Goal: Task Accomplishment & Management: Manage account settings

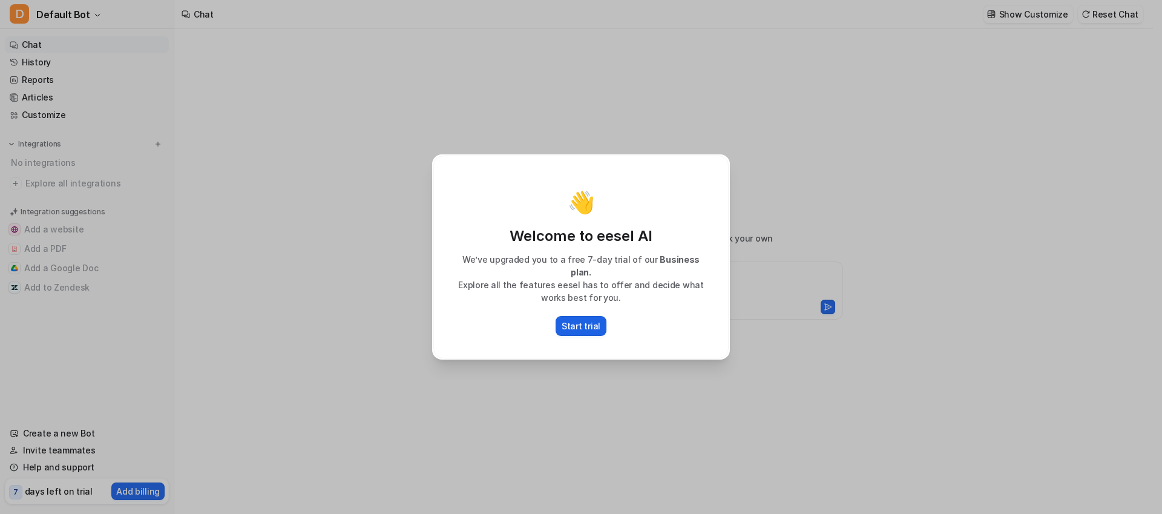
type textarea "**********"
click at [579, 323] on p "Start trial" at bounding box center [581, 326] width 39 height 13
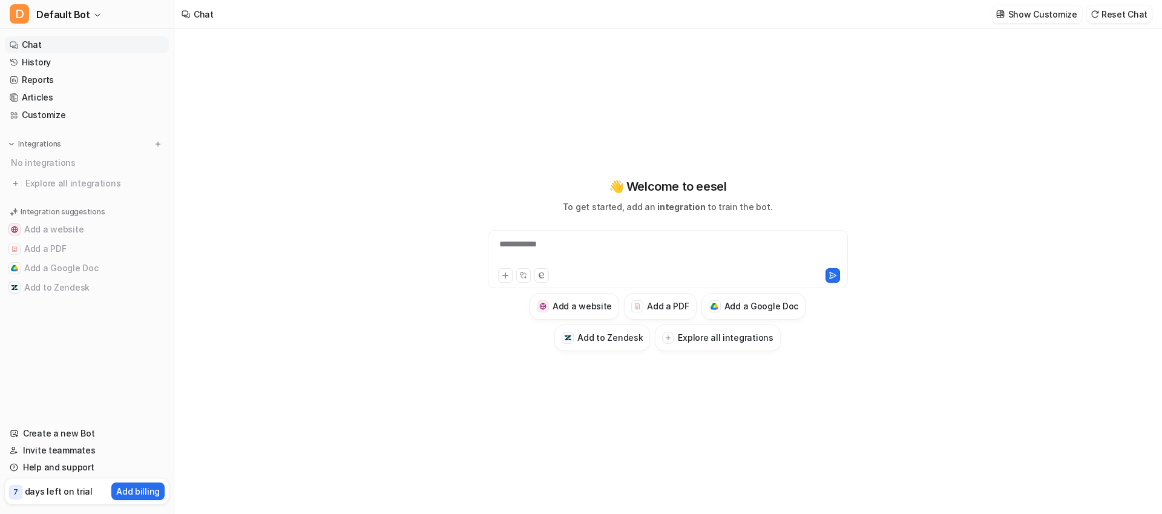
click at [585, 241] on div "**********" at bounding box center [668, 252] width 354 height 28
click at [646, 308] on button "Add a PDF" at bounding box center [660, 306] width 72 height 27
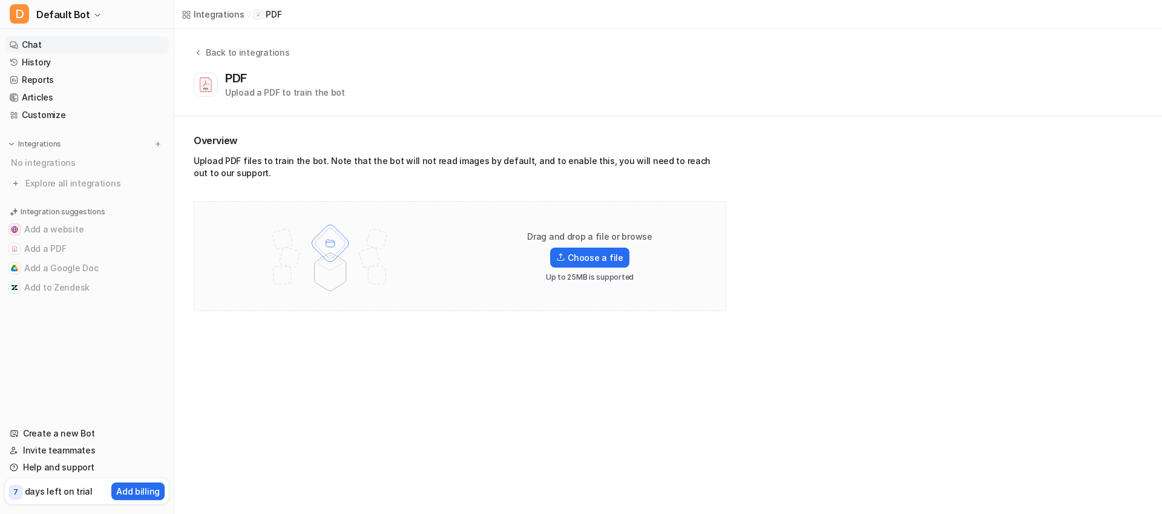
click at [46, 46] on link "Chat" at bounding box center [87, 44] width 164 height 17
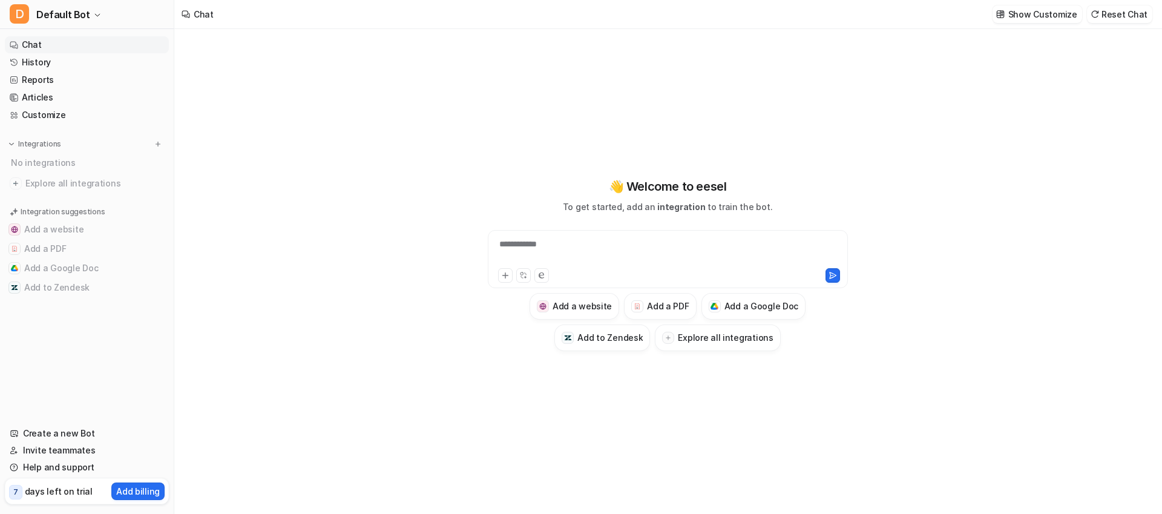
click at [582, 246] on div "**********" at bounding box center [668, 252] width 354 height 28
click at [503, 277] on icon at bounding box center [505, 275] width 8 height 8
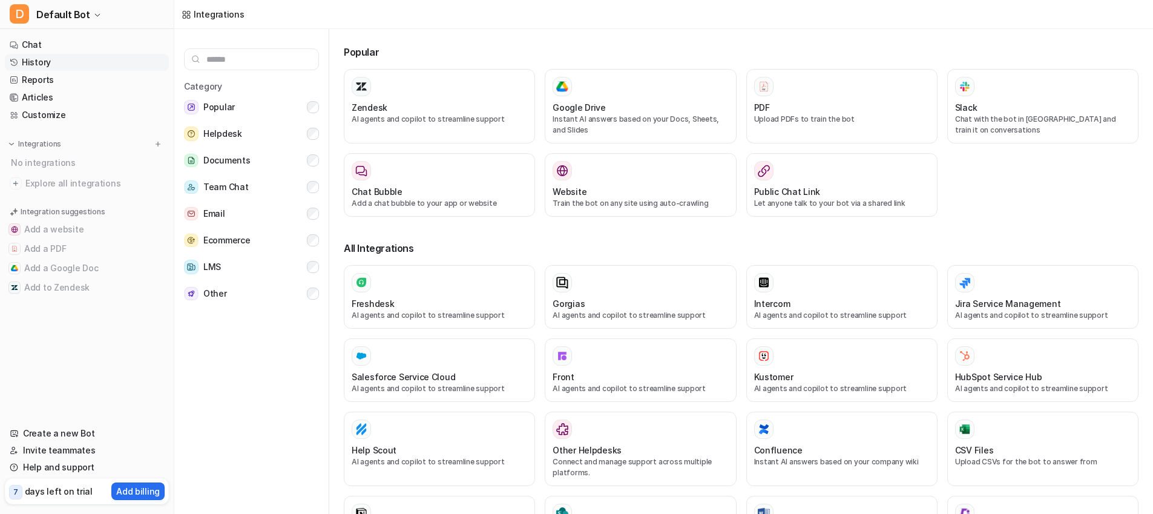
click at [74, 54] on link "History" at bounding box center [87, 62] width 164 height 17
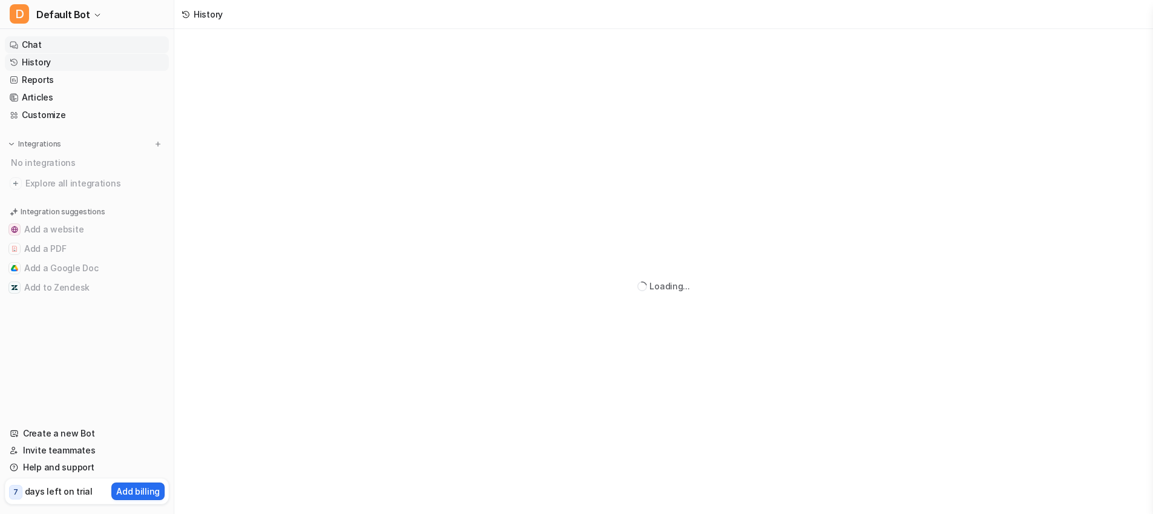
click at [68, 43] on link "Chat" at bounding box center [87, 44] width 164 height 17
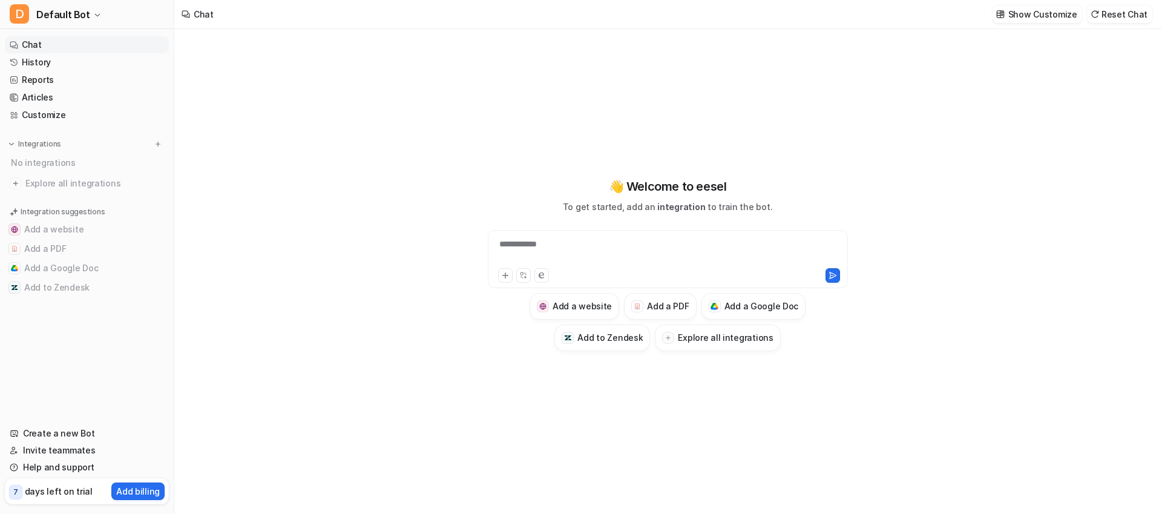
click at [640, 249] on div "**********" at bounding box center [668, 252] width 354 height 28
click at [768, 247] on div "**********" at bounding box center [668, 252] width 354 height 28
click at [657, 304] on h3 "Add a PDF" at bounding box center [668, 306] width 42 height 13
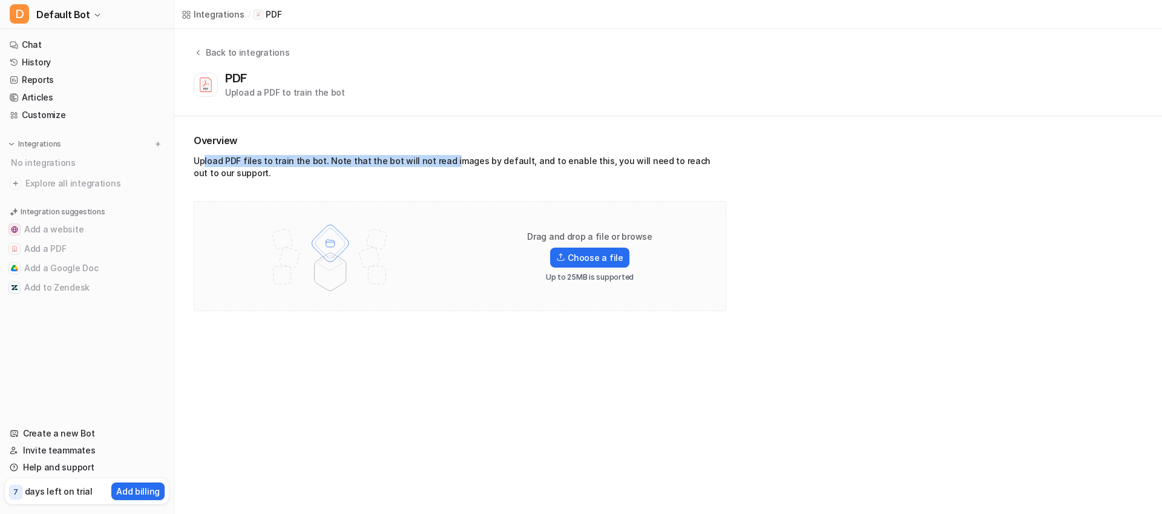
drag, startPoint x: 203, startPoint y: 164, endPoint x: 442, endPoint y: 165, distance: 238.4
click at [442, 165] on div "Upload PDF files to train the bot. Note that the bot will not read images by de…" at bounding box center [460, 169] width 533 height 29
click at [580, 252] on label "Choose a file" at bounding box center [589, 258] width 79 height 20
click at [0, 0] on input "Choose a file" at bounding box center [0, 0] width 0 height 0
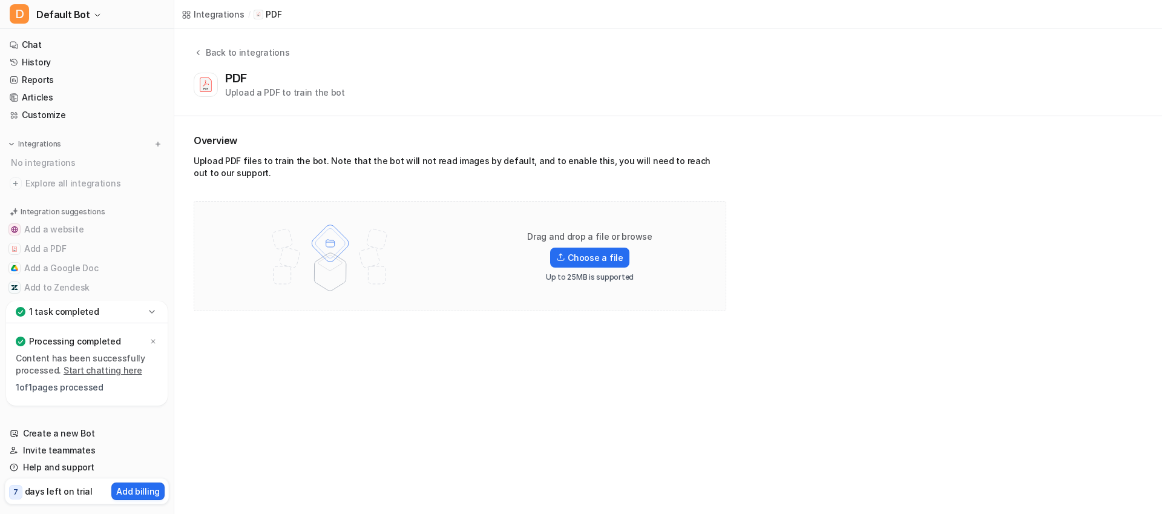
click at [91, 371] on link "Start chatting here" at bounding box center [103, 370] width 79 height 10
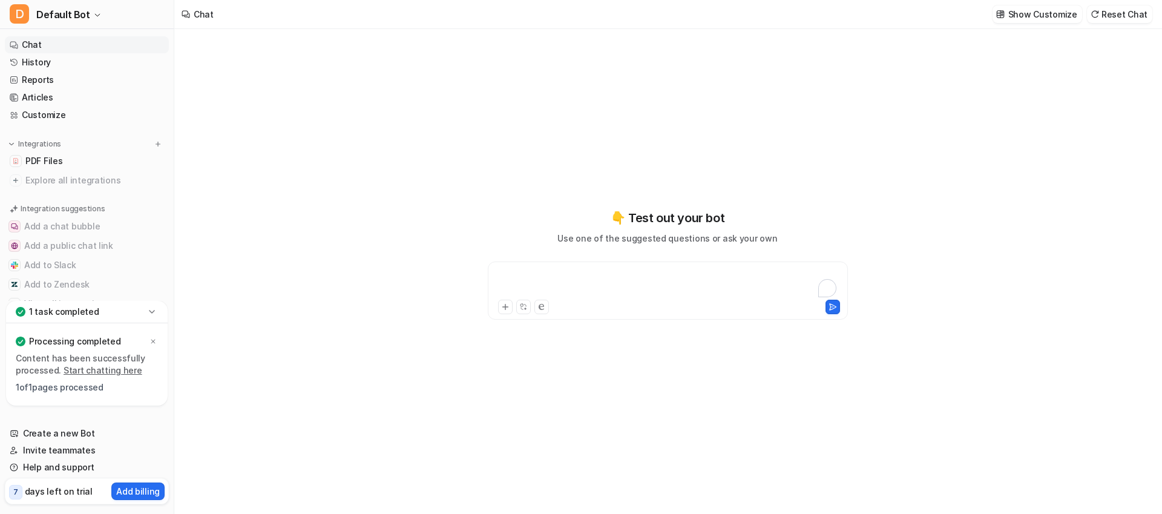
click at [592, 277] on div "To enrich screen reader interactions, please activate Accessibility in Grammarl…" at bounding box center [668, 283] width 354 height 28
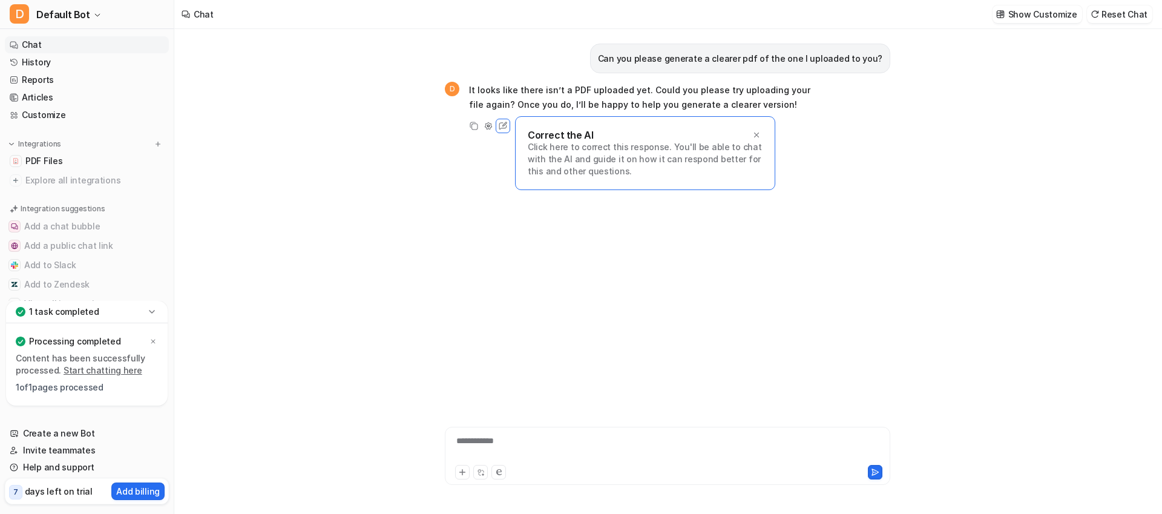
click at [486, 441] on div "**********" at bounding box center [667, 449] width 439 height 28
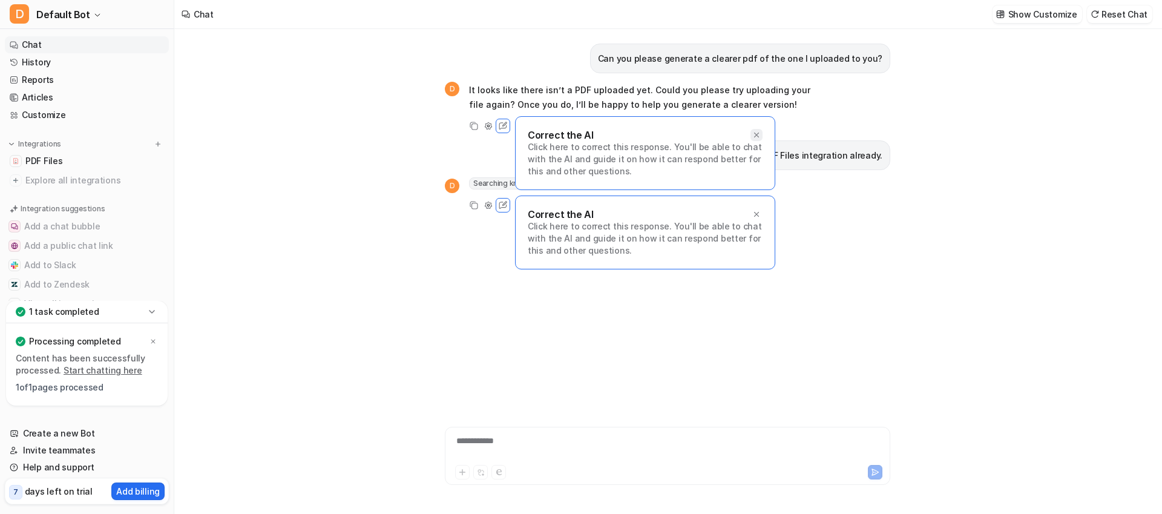
click at [757, 133] on icon at bounding box center [756, 135] width 8 height 8
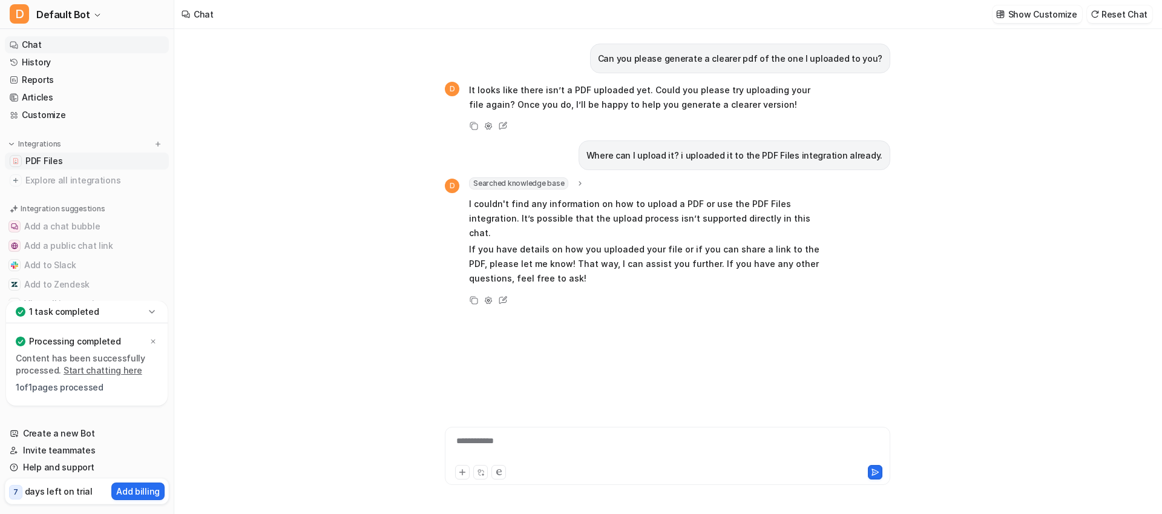
click at [67, 162] on link "PDF Files" at bounding box center [87, 161] width 164 height 17
click at [39, 162] on span "PDF Files" at bounding box center [43, 161] width 37 height 12
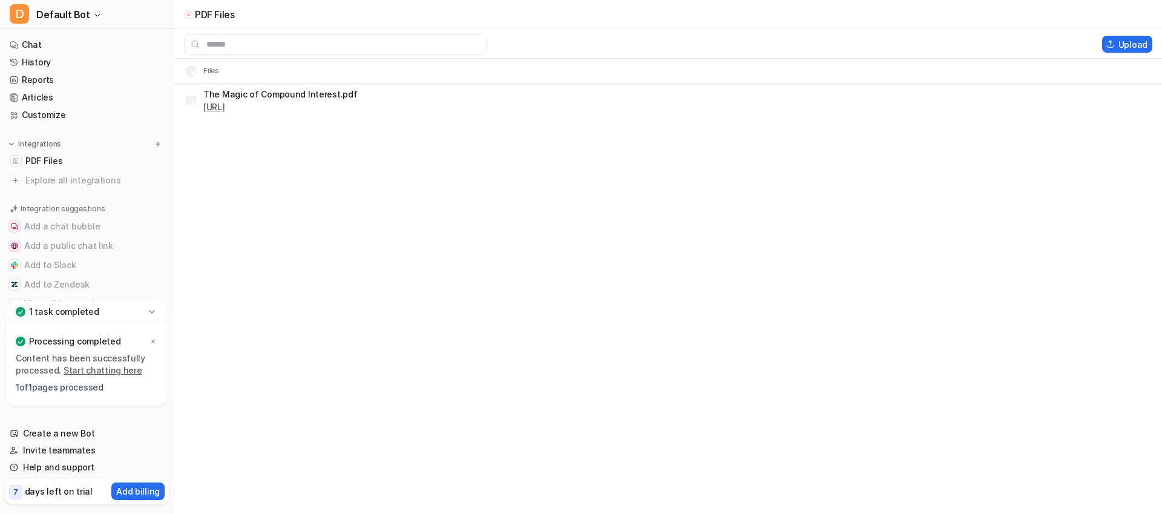
click at [225, 107] on link "[URL]" at bounding box center [214, 107] width 22 height 10
click at [190, 106] on div "The Magic of Compound Interest.pdf [URL]" at bounding box center [271, 100] width 171 height 19
click at [91, 349] on div "Processing completed" at bounding box center [87, 341] width 142 height 17
click at [45, 306] on p "1 task completed" at bounding box center [64, 312] width 70 height 12
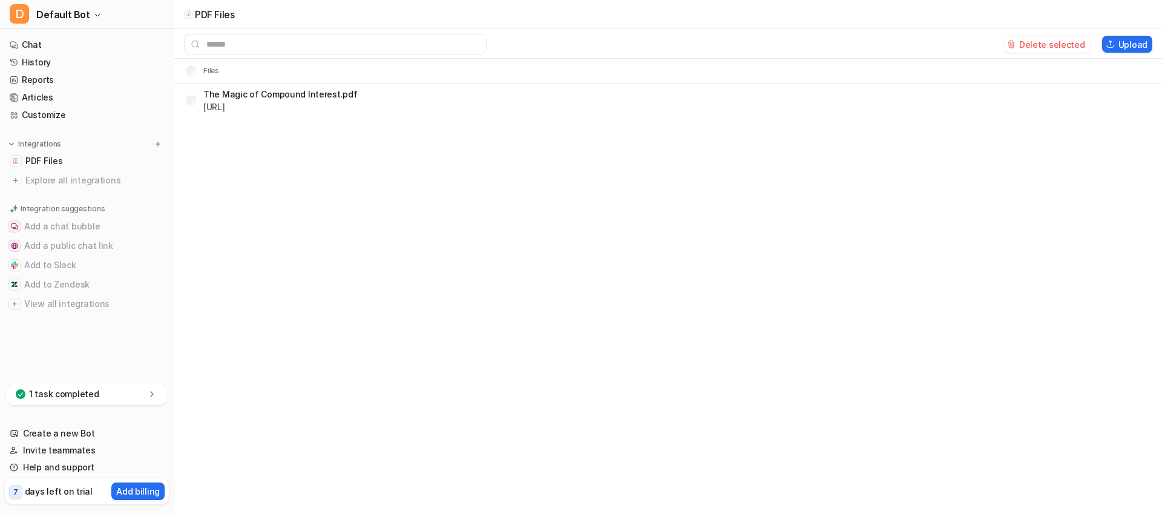
click at [111, 353] on nav "Chat History Reports Articles Customize Integrations PDF Files Explore all inte…" at bounding box center [87, 207] width 174 height 352
click at [58, 42] on link "Chat" at bounding box center [87, 44] width 164 height 17
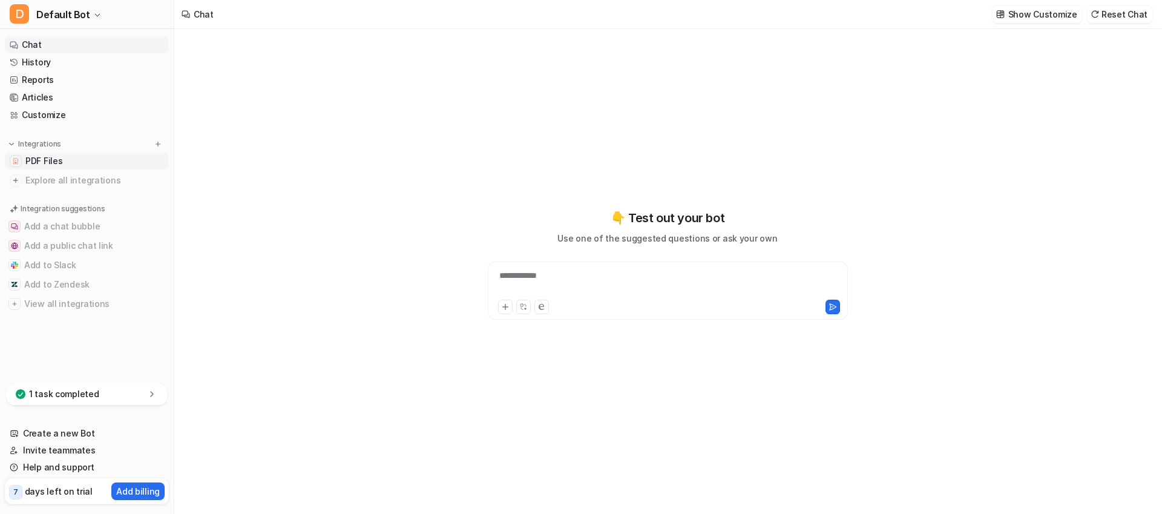
click at [95, 160] on link "PDF Files" at bounding box center [87, 161] width 164 height 17
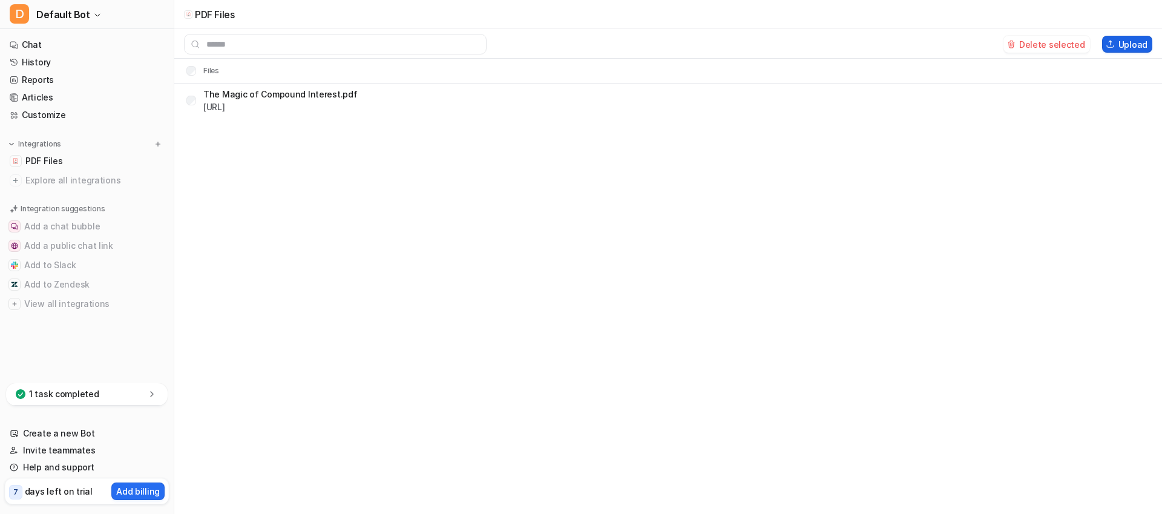
click at [1136, 46] on button "Upload" at bounding box center [1127, 44] width 50 height 17
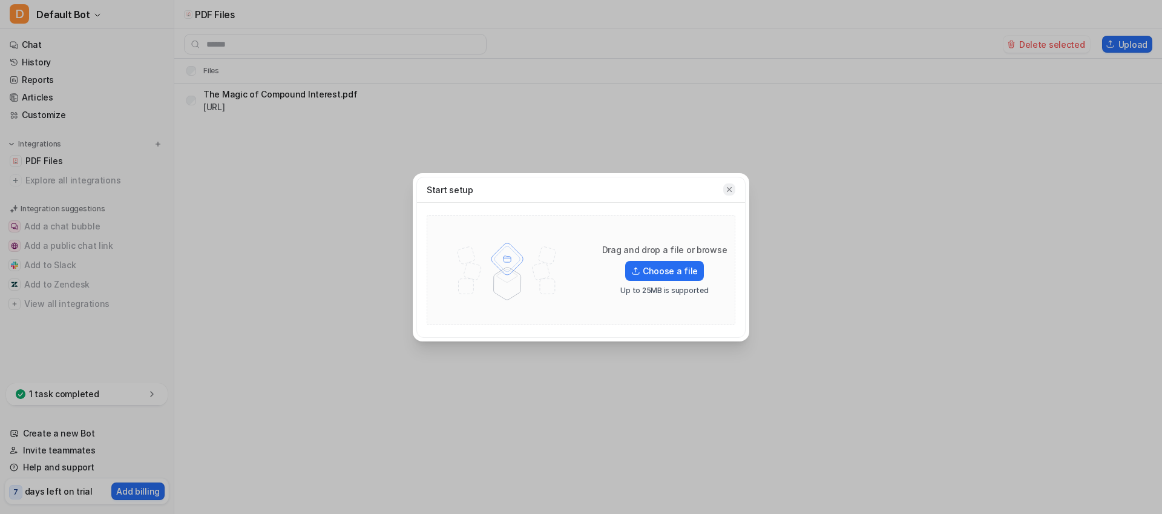
click at [729, 191] on icon "button" at bounding box center [729, 189] width 8 height 8
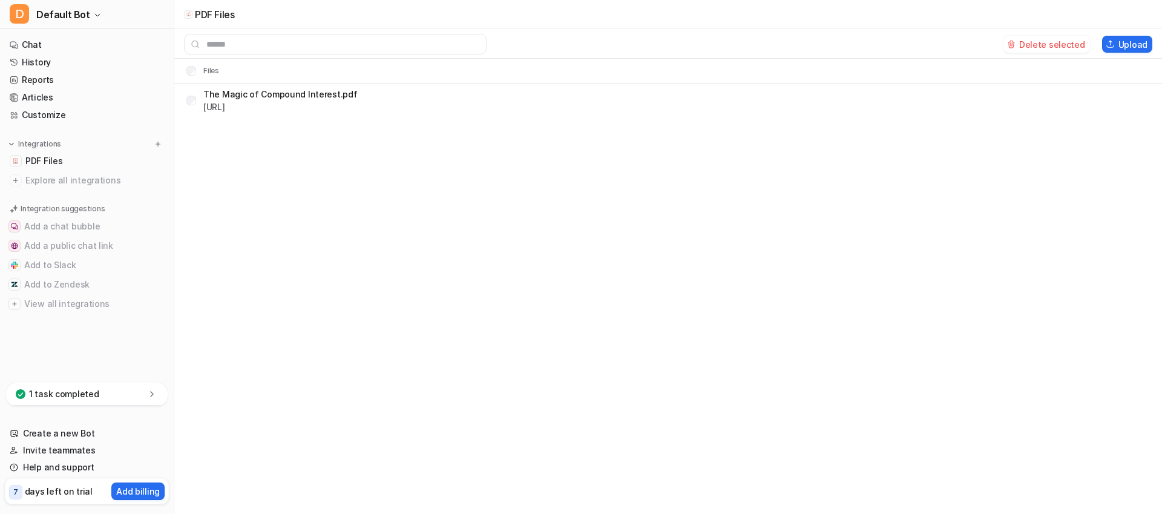
click at [254, 92] on p "The Magic of Compound Interest.pdf" at bounding box center [280, 94] width 154 height 13
click at [85, 340] on nav "Chat History Reports Articles Customize Integrations PDF Files Explore all inte…" at bounding box center [87, 207] width 174 height 352
click at [65, 44] on link "Chat" at bounding box center [87, 44] width 164 height 17
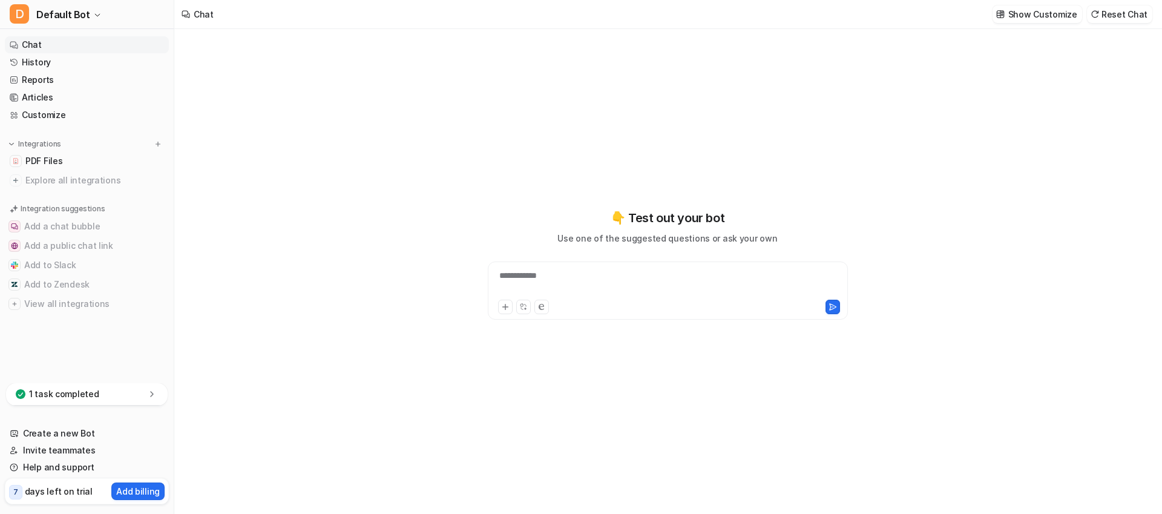
click at [600, 283] on div "**********" at bounding box center [668, 283] width 354 height 28
click at [507, 305] on icon at bounding box center [505, 307] width 8 height 8
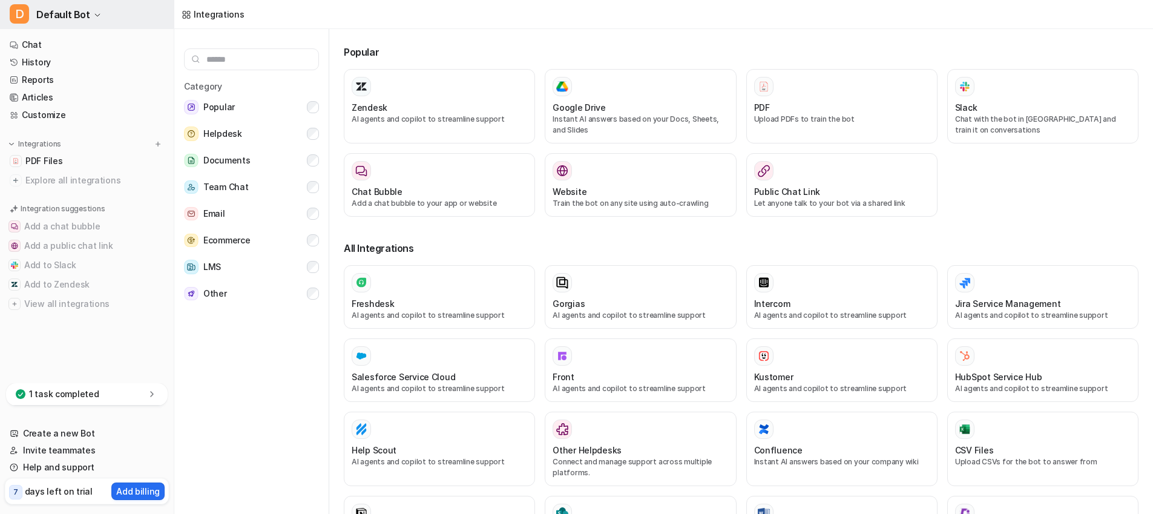
click at [43, 12] on span "Default Bot" at bounding box center [63, 14] width 54 height 17
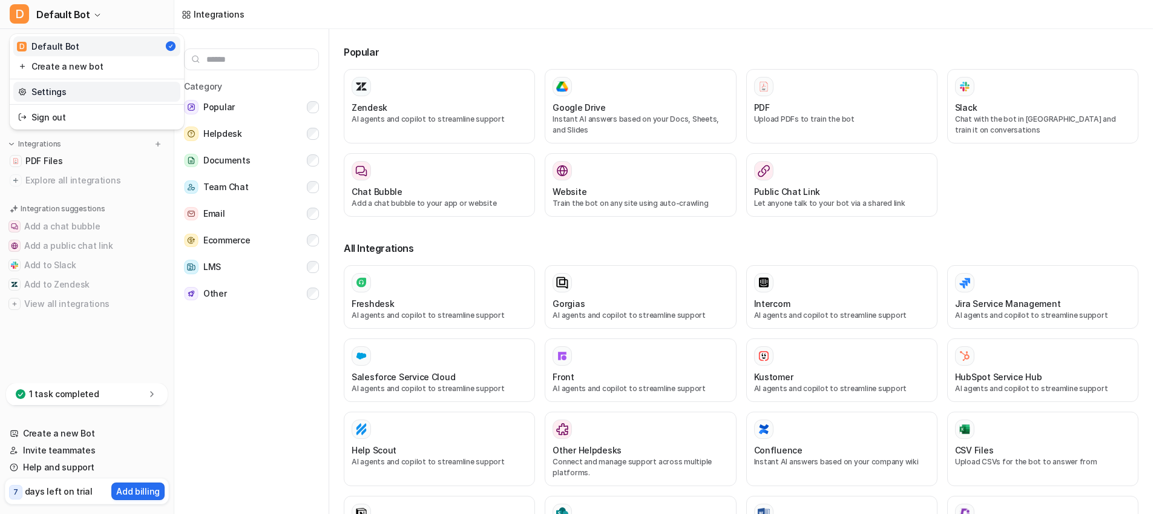
click at [67, 96] on link "Settings" at bounding box center [96, 92] width 167 height 20
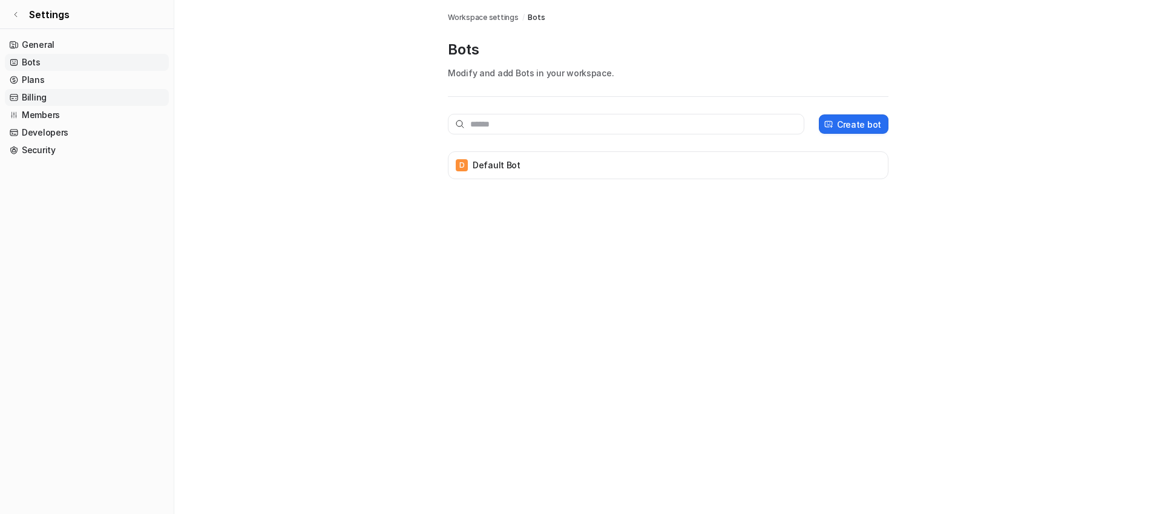
click at [42, 100] on link "Billing" at bounding box center [87, 97] width 164 height 17
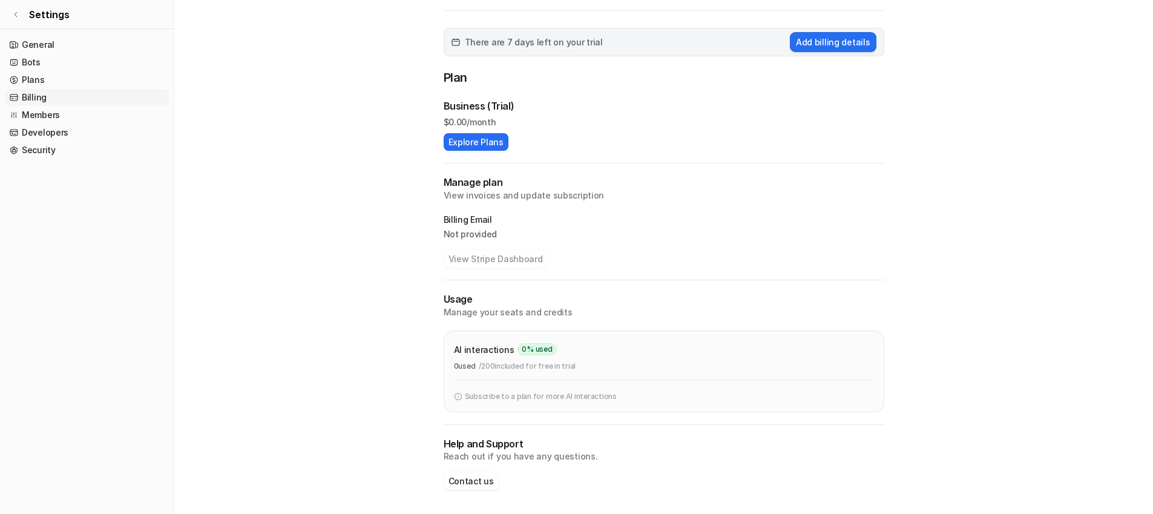
scroll to position [86, 0]
click at [42, 132] on link "Developers" at bounding box center [87, 132] width 164 height 17
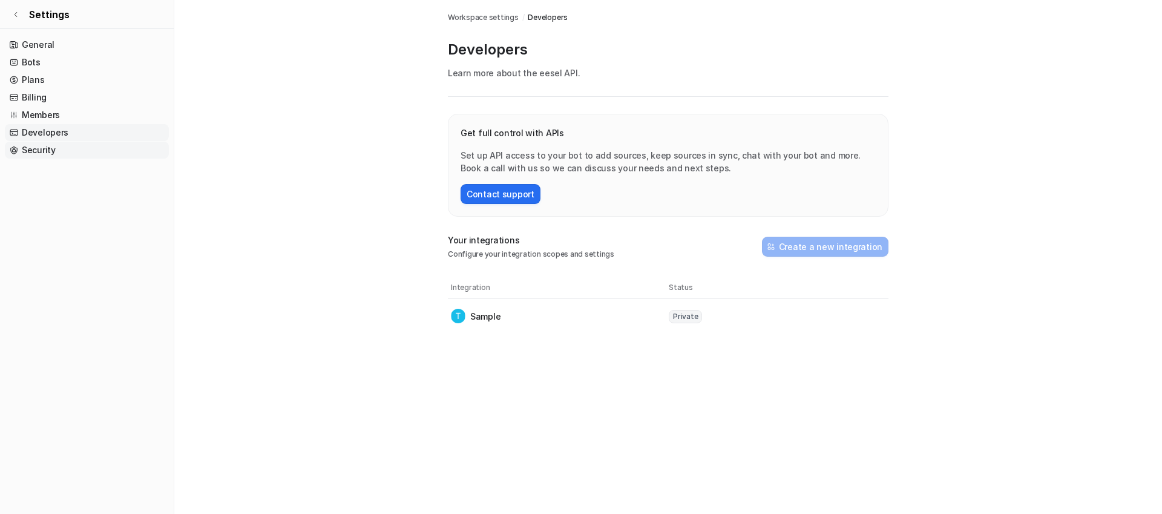
click at [41, 150] on link "Security" at bounding box center [87, 150] width 164 height 17
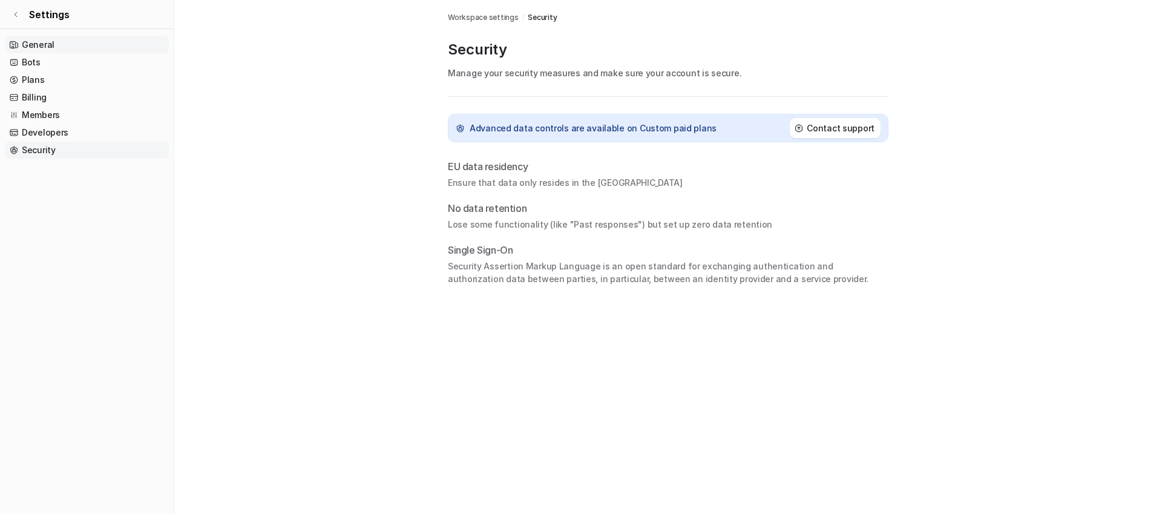
click at [61, 44] on link "General" at bounding box center [87, 44] width 164 height 17
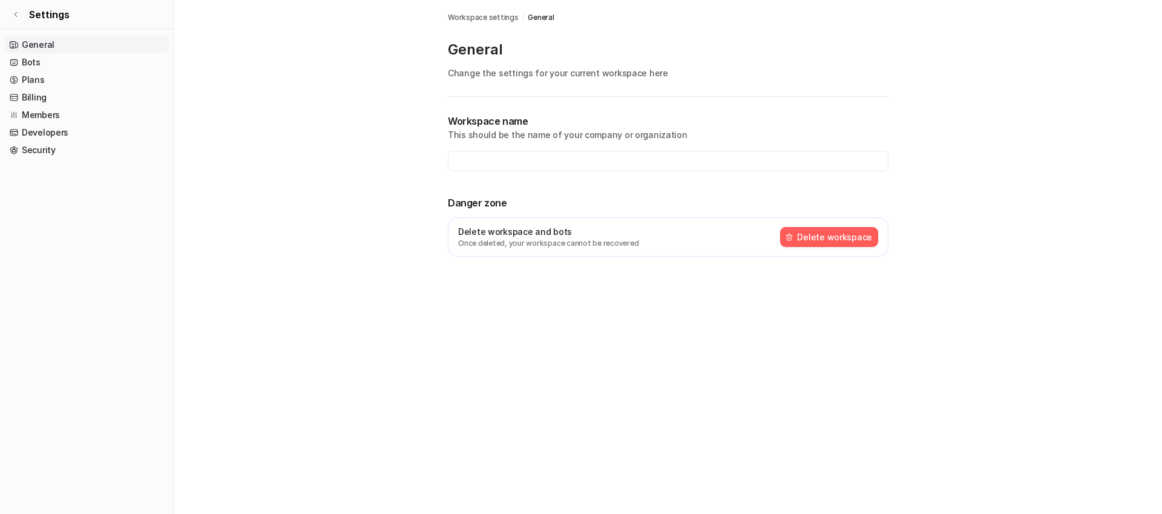
type input "**********"
click at [813, 234] on button "Delete workspace" at bounding box center [829, 237] width 98 height 20
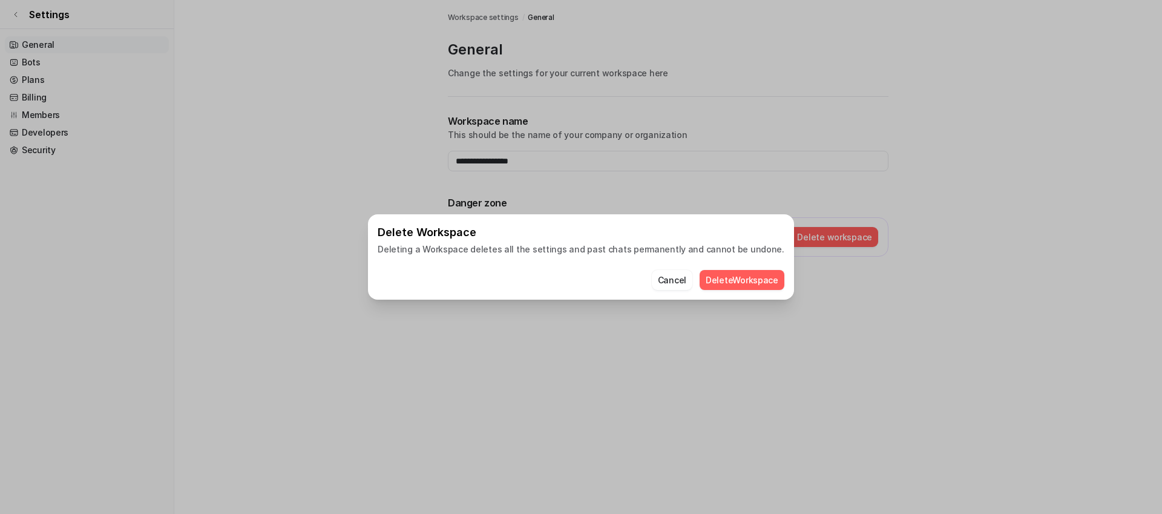
click at [743, 286] on button "Delete Workspace" at bounding box center [742, 280] width 85 height 20
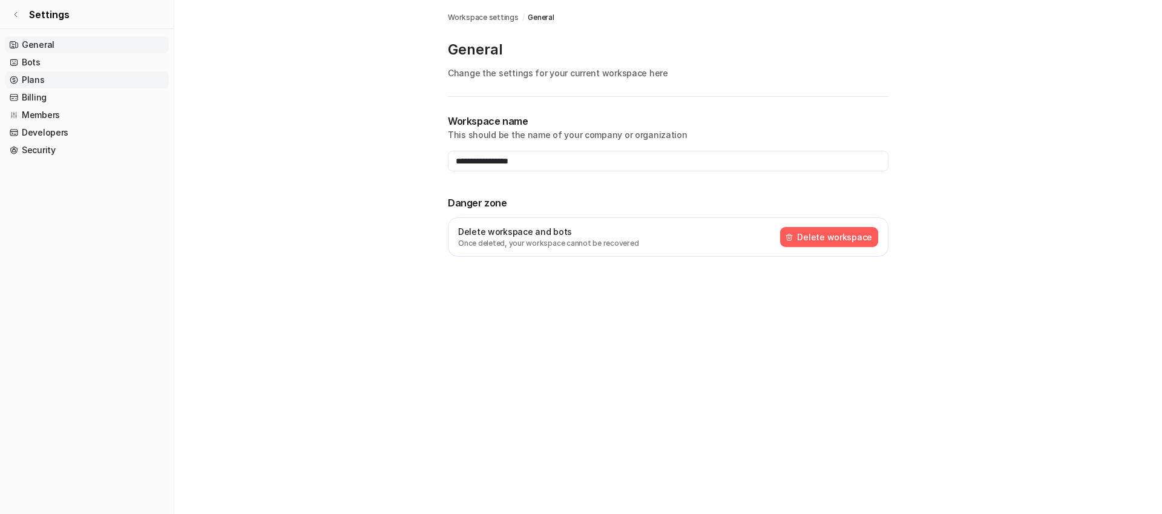
click at [58, 79] on link "Plans" at bounding box center [87, 79] width 164 height 17
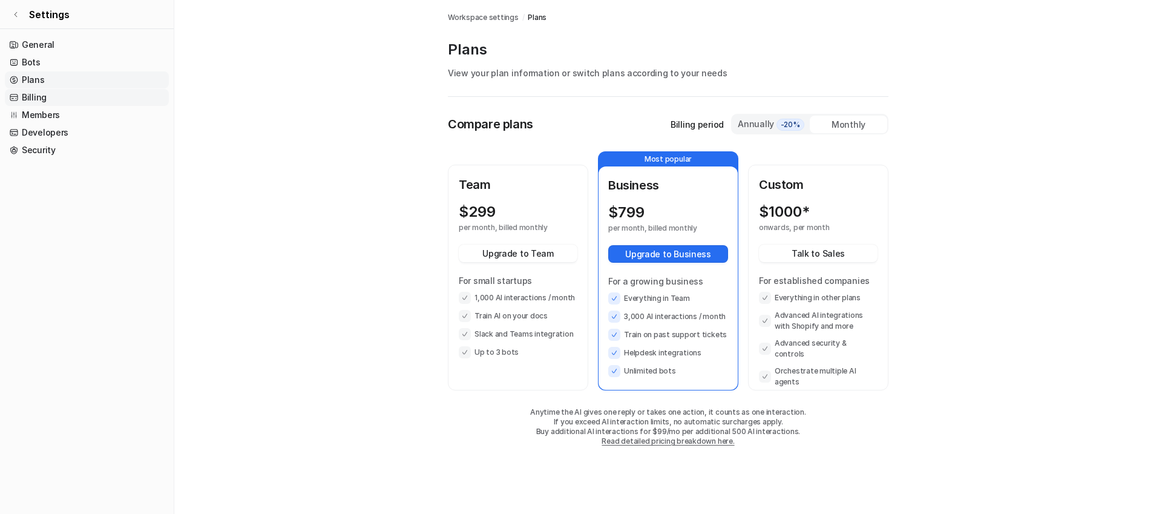
click at [54, 98] on link "Billing" at bounding box center [87, 97] width 164 height 17
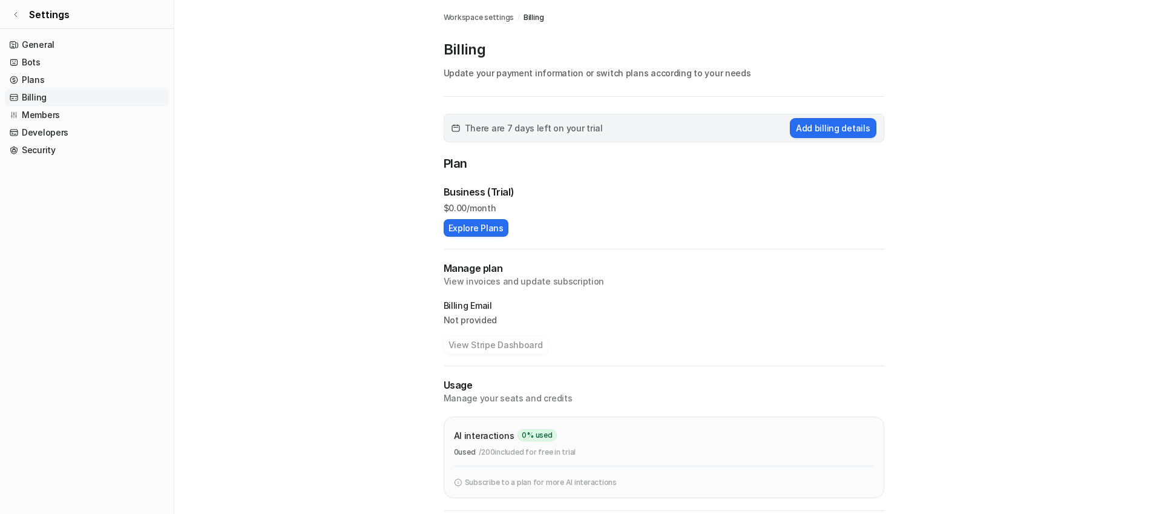
scroll to position [86, 0]
